Goal: Navigation & Orientation: Find specific page/section

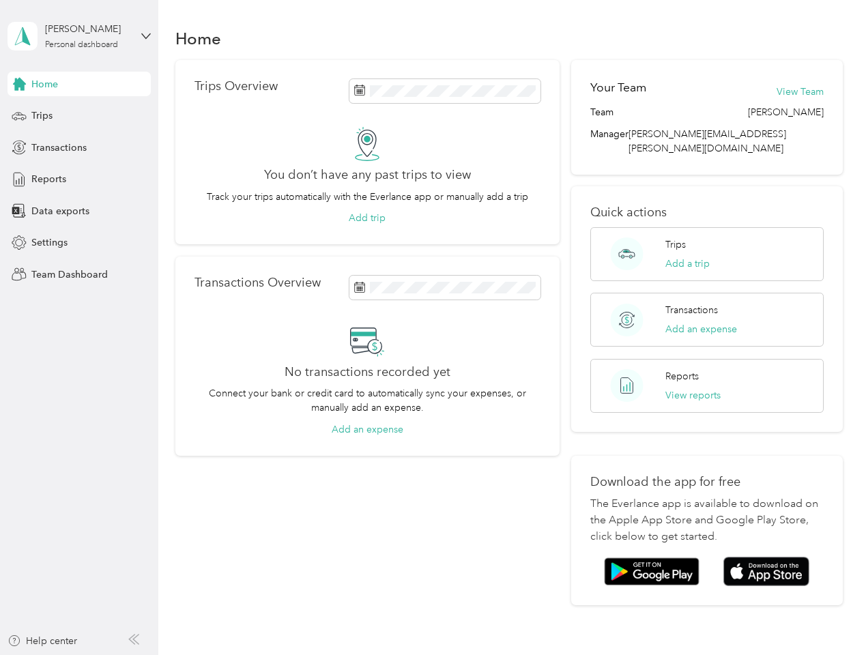
click at [433, 328] on div "No transactions recorded yet Connect your bank or credit card to automatically …" at bounding box center [368, 380] width 346 height 113
click at [79, 36] on div "[PERSON_NAME]" at bounding box center [87, 29] width 85 height 14
click at [79, 84] on div "You’re signed in as [PERSON_NAME][EMAIL_ADDRESS][PERSON_NAME][DOMAIN_NAME] Team…" at bounding box center [229, 119] width 442 height 139
click at [19, 84] on div "You’re signed in as [PERSON_NAME][EMAIL_ADDRESS][PERSON_NAME][DOMAIN_NAME] Team…" at bounding box center [229, 119] width 442 height 139
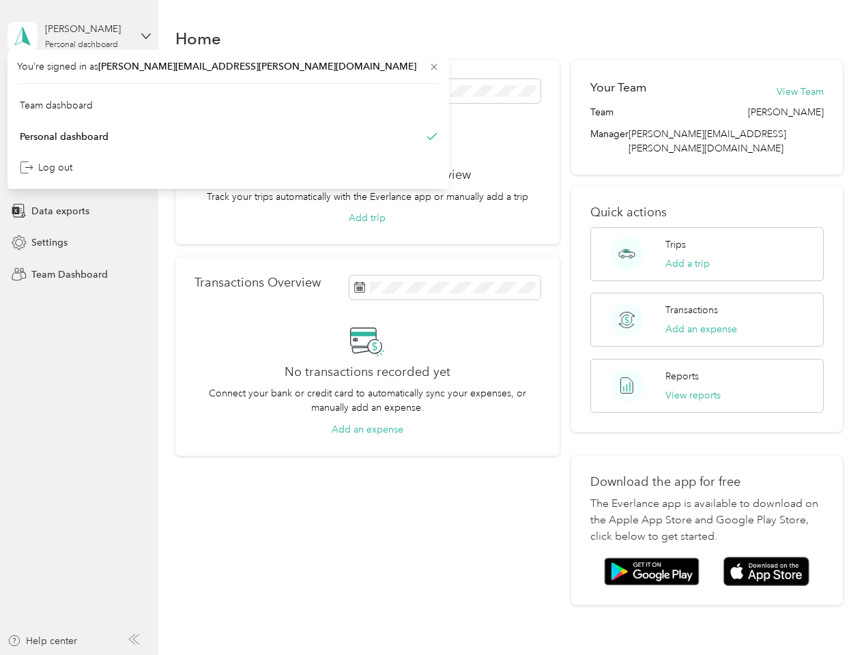
click at [79, 116] on div "Trips" at bounding box center [79, 116] width 143 height 25
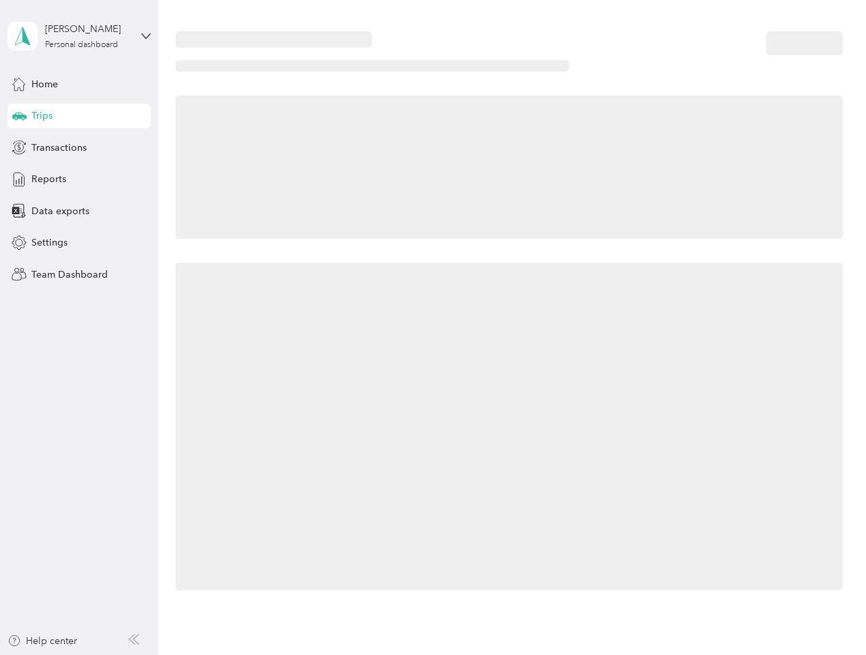
click at [19, 116] on icon at bounding box center [19, 115] width 14 height 7
click at [79, 147] on span "Transactions" at bounding box center [58, 148] width 55 height 14
click at [19, 147] on icon at bounding box center [19, 147] width 15 height 15
click at [79, 180] on div "Reports" at bounding box center [79, 179] width 143 height 25
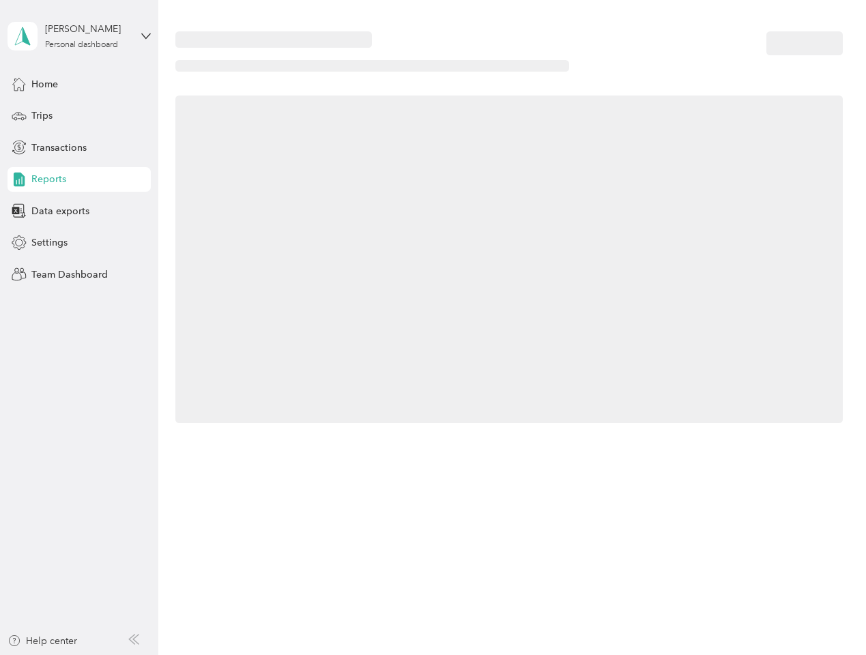
click at [19, 180] on icon at bounding box center [19, 179] width 15 height 15
